Goal: Information Seeking & Learning: Learn about a topic

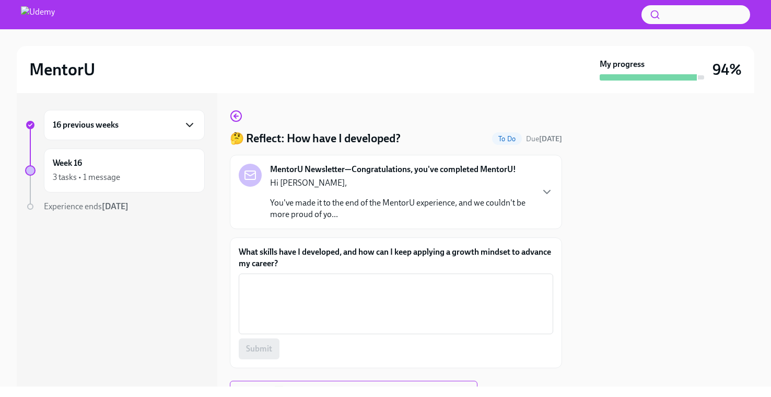
click at [187, 125] on icon "button" at bounding box center [189, 125] width 13 height 13
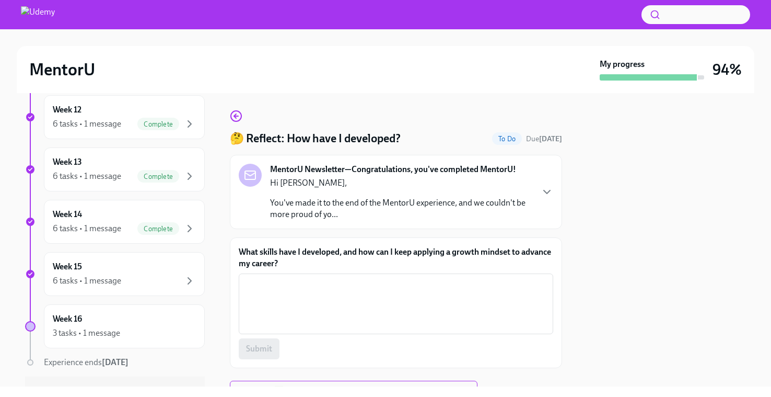
scroll to position [724, 0]
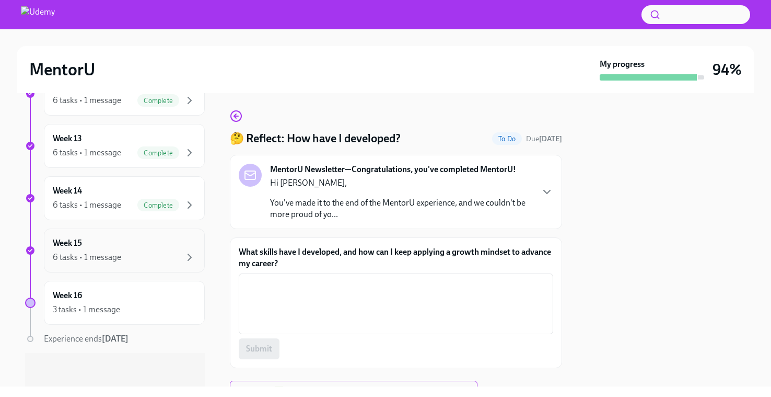
click at [132, 253] on div "6 tasks • 1 message" at bounding box center [124, 257] width 143 height 13
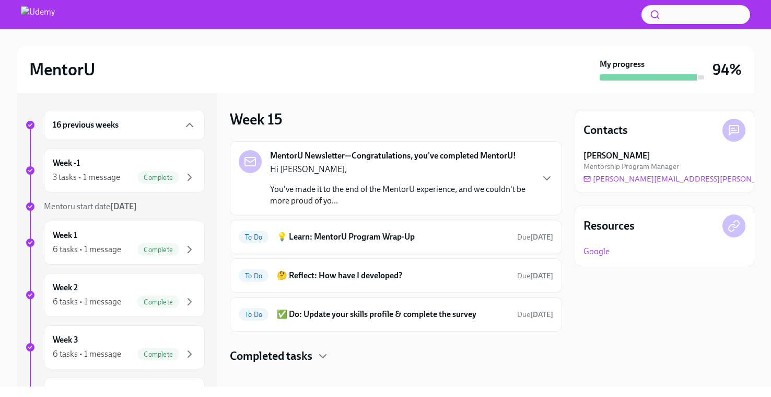
click at [345, 202] on p "You've made it to the end of the MentorU experience, and we couldn't be more pr…" at bounding box center [401, 194] width 262 height 23
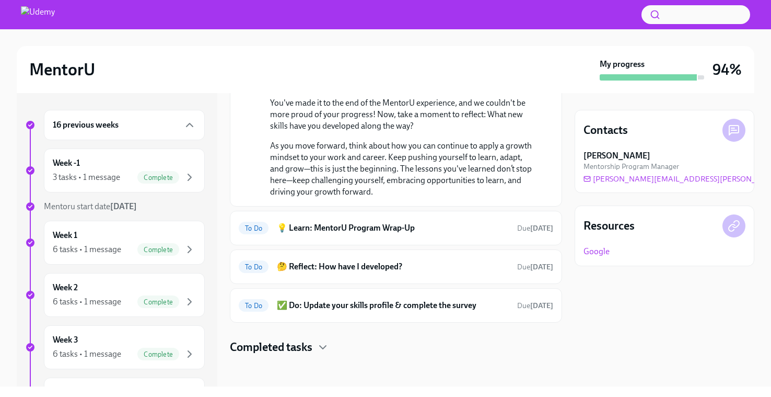
scroll to position [124, 0]
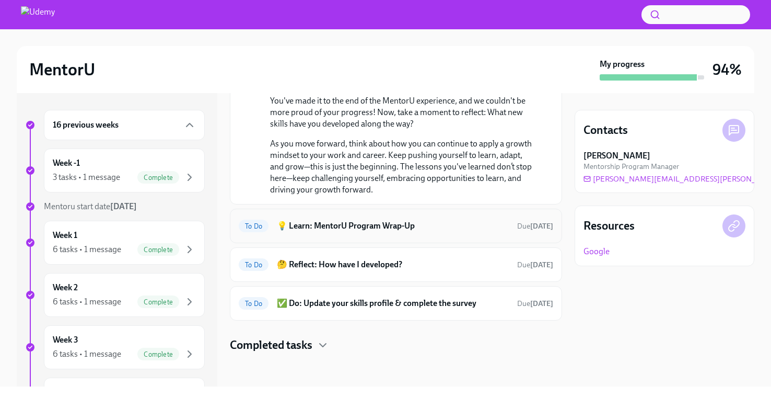
click at [360, 224] on h6 "💡 Learn: MentorU Program Wrap-Up" at bounding box center [393, 225] width 232 height 11
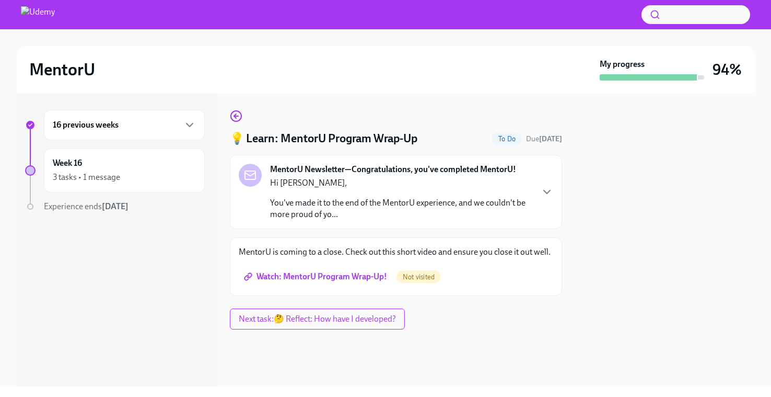
click at [335, 279] on span "Watch: MentorU Program Wrap-Up!" at bounding box center [316, 276] width 141 height 10
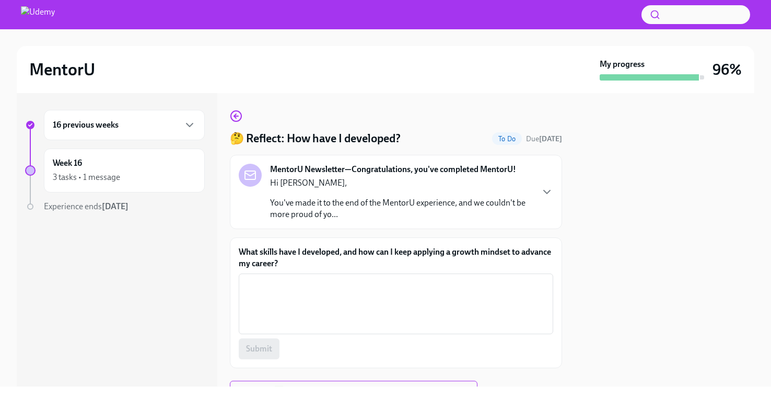
click at [161, 128] on div "16 previous weeks" at bounding box center [124, 125] width 143 height 13
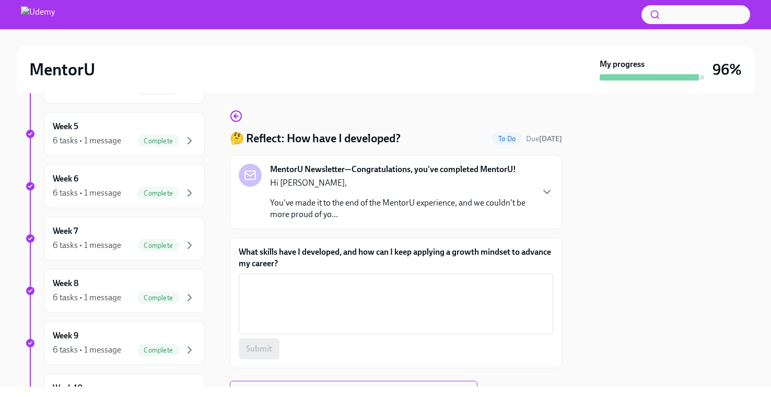
scroll to position [724, 0]
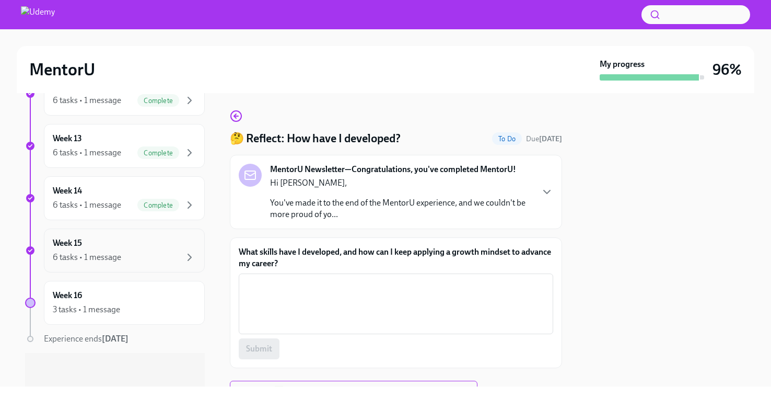
click at [125, 257] on div "6 tasks • 1 message" at bounding box center [124, 257] width 143 height 13
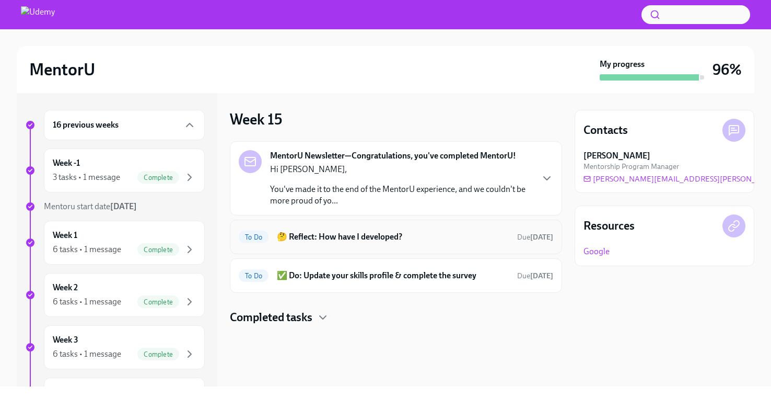
click at [390, 244] on div "To Do 🤔 Reflect: How have I developed? Due [DATE]" at bounding box center [396, 236] width 315 height 17
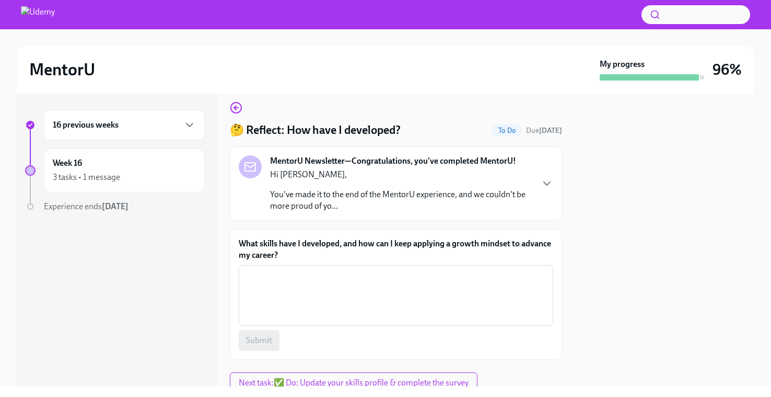
scroll to position [14, 0]
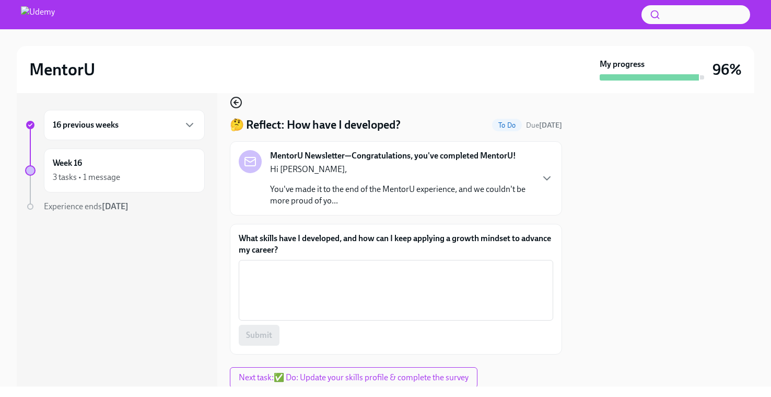
click at [236, 99] on icon "button" at bounding box center [236, 102] width 13 height 13
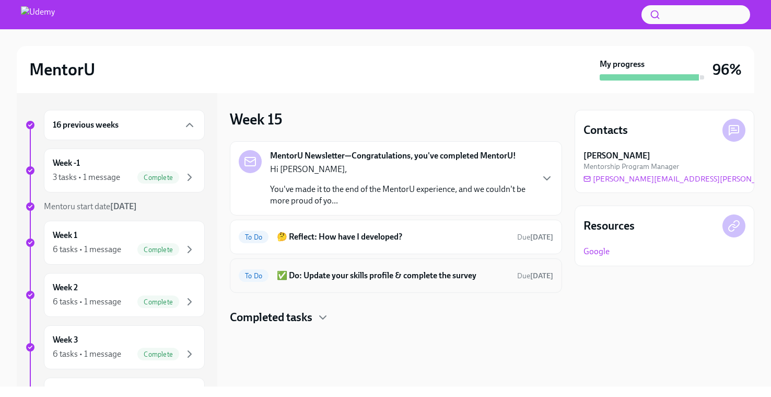
click at [354, 281] on h6 "✅ Do: Update your skills profile & complete the survey" at bounding box center [393, 275] width 232 height 11
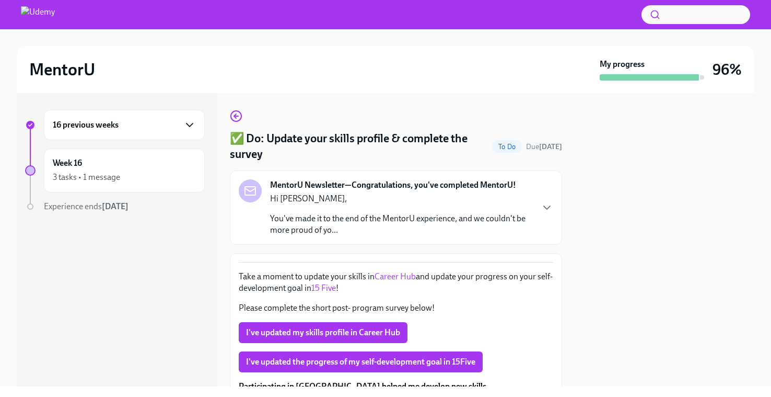
click at [184, 124] on icon "button" at bounding box center [189, 125] width 13 height 13
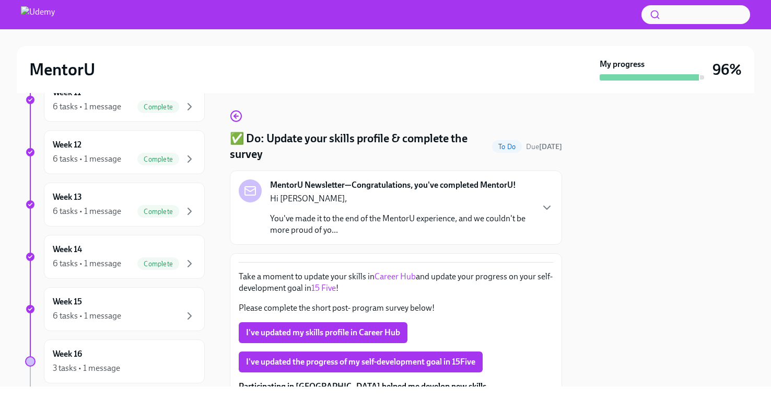
scroll to position [724, 0]
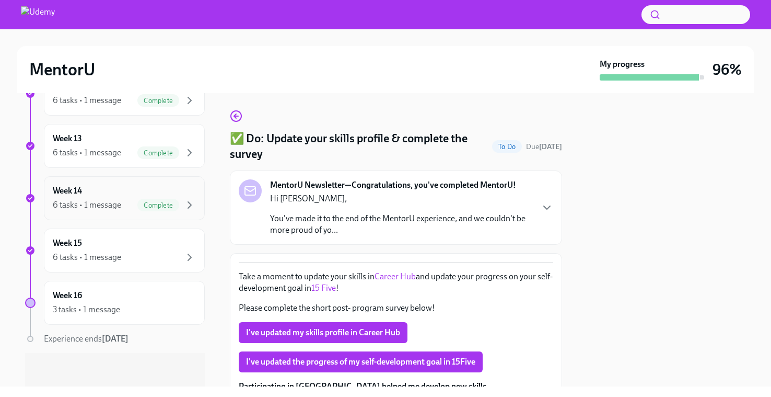
click at [115, 203] on div "6 tasks • 1 message" at bounding box center [87, 204] width 68 height 11
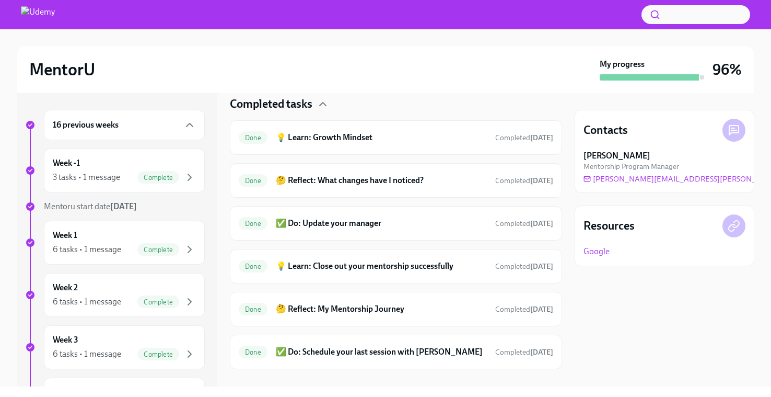
scroll to position [276, 0]
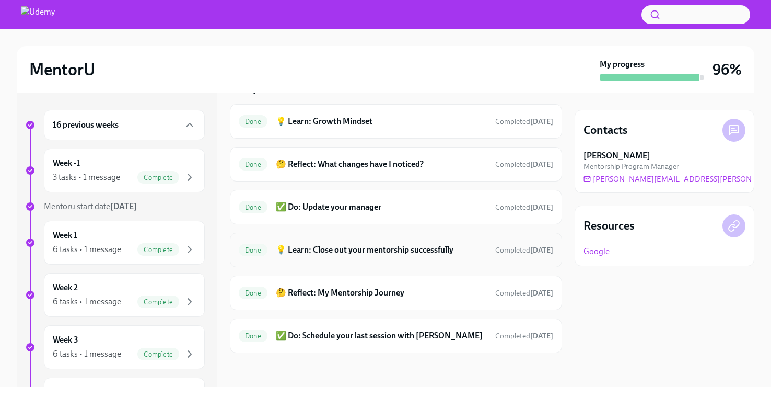
click at [355, 257] on div "Done 💡 Learn: Close out your mentorship successfully Completed [DATE]" at bounding box center [396, 249] width 315 height 17
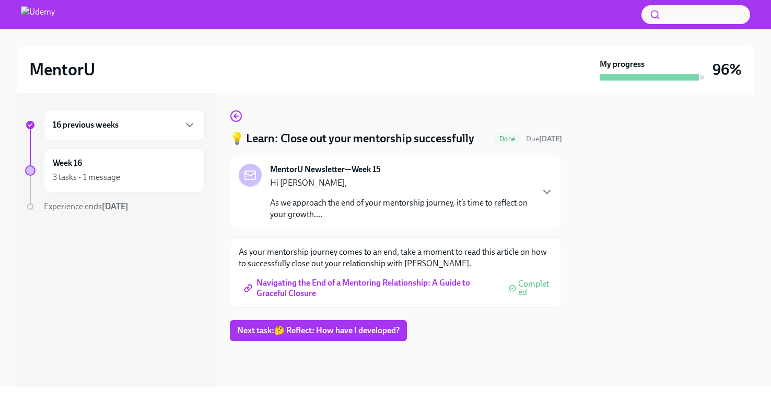
click at [331, 283] on span "Navigating the End of a Mentoring Relationship: A Guide to Graceful Closure" at bounding box center [371, 288] width 251 height 10
